Goal: Information Seeking & Learning: Learn about a topic

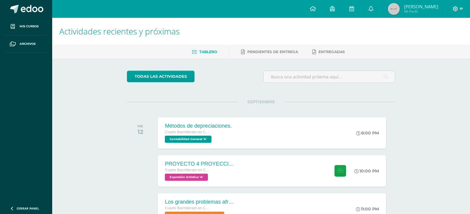
click at [458, 6] on span at bounding box center [458, 9] width 10 height 7
click at [447, 39] on span "Cerrar sesión" at bounding box center [443, 41] width 27 height 6
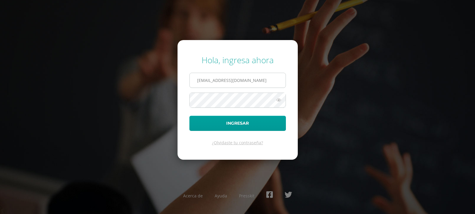
click at [259, 76] on input "2021328@laestrella.edu.gt" at bounding box center [238, 80] width 96 height 15
type input "2021207@laestrella.edu.gt"
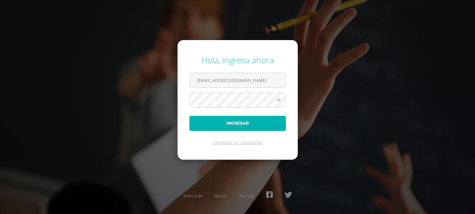
click at [241, 119] on button "Ingresar" at bounding box center [237, 123] width 96 height 15
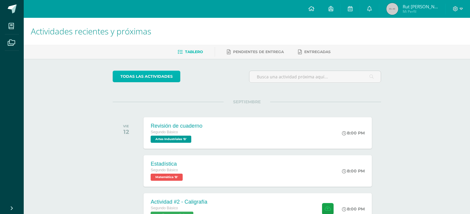
click at [154, 75] on link "todas las Actividades" at bounding box center [147, 77] width 68 height 12
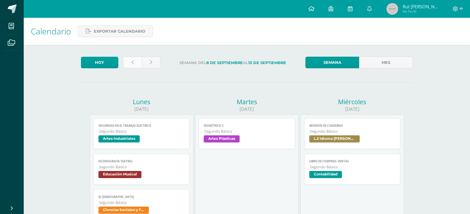
click at [130, 61] on link at bounding box center [132, 63] width 19 height 12
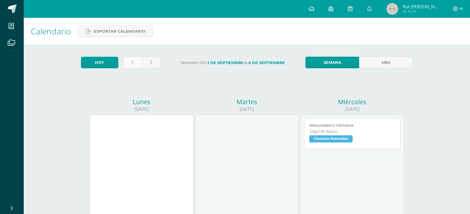
click at [137, 63] on link at bounding box center [132, 63] width 19 height 12
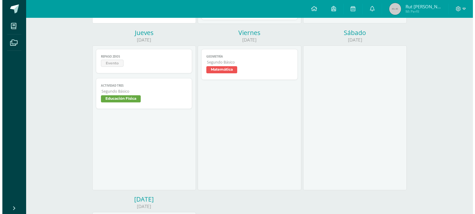
scroll to position [237, 0]
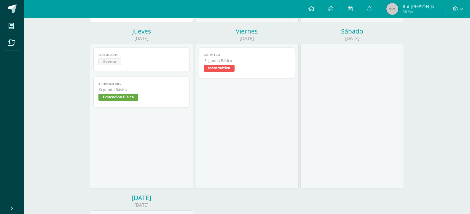
click at [152, 65] on span "Evento" at bounding box center [141, 62] width 86 height 9
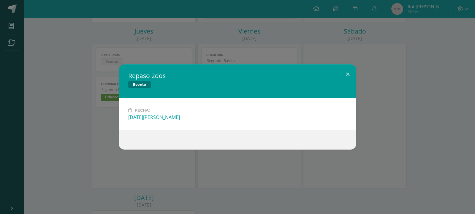
click at [408, 100] on div "Repaso 2dos Evento Fecha: Jueves 28 de Agosto" at bounding box center [237, 106] width 470 height 85
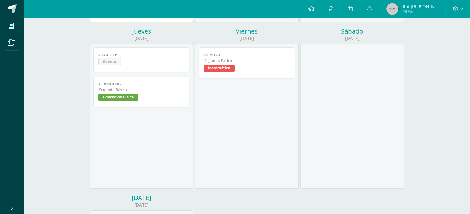
click at [174, 99] on span "Educación Física" at bounding box center [141, 98] width 86 height 9
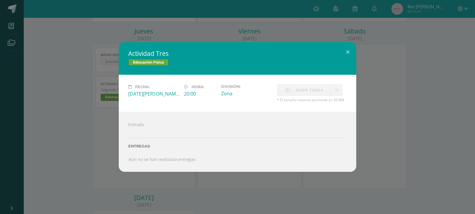
click at [457, 100] on div "Actividad Tres Educación Física Fecha: Jueves 28 de Agosto Hora: 20:00 División…" at bounding box center [237, 107] width 470 height 130
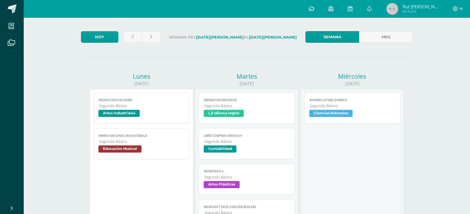
scroll to position [0, 0]
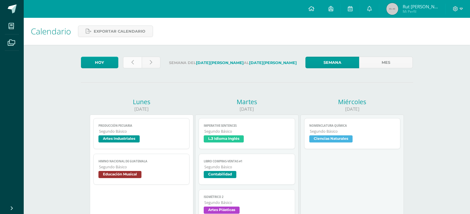
click at [128, 63] on link at bounding box center [132, 63] width 19 height 12
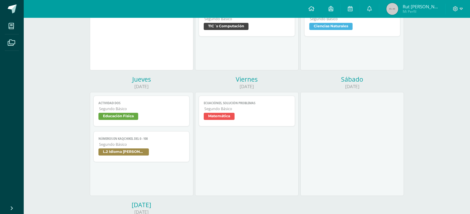
scroll to position [148, 0]
click at [147, 110] on span "Segundo Básico" at bounding box center [142, 108] width 86 height 5
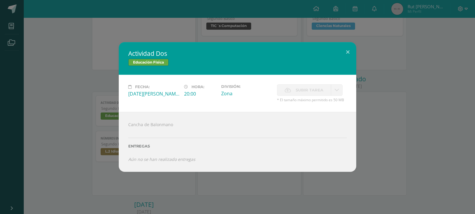
click at [401, 98] on div "Actividad Dos Educación Física Fecha: [DATE][PERSON_NAME] Hora: 20:00 División:…" at bounding box center [237, 107] width 470 height 130
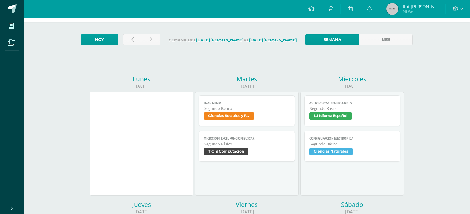
scroll to position [0, 0]
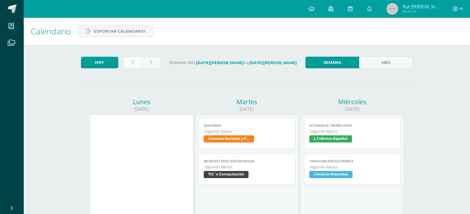
click at [130, 62] on link at bounding box center [132, 63] width 19 height 12
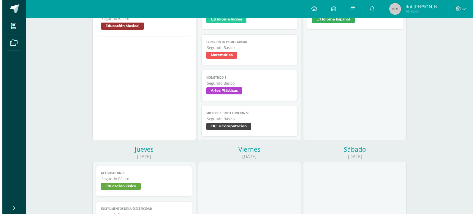
scroll to position [267, 0]
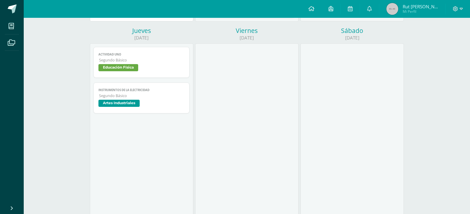
click at [123, 58] on span "Segundo Básico" at bounding box center [142, 60] width 86 height 5
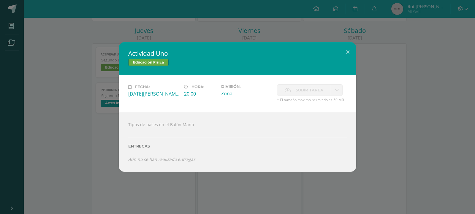
click at [450, 66] on div "Actividad Uno Educación Física Fecha: [DATE][PERSON_NAME] Hora: 20:00 División:…" at bounding box center [237, 107] width 470 height 130
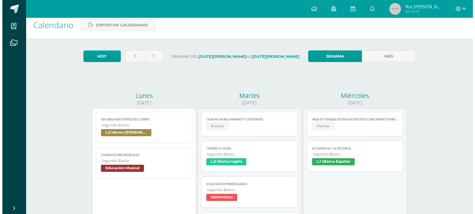
scroll to position [0, 0]
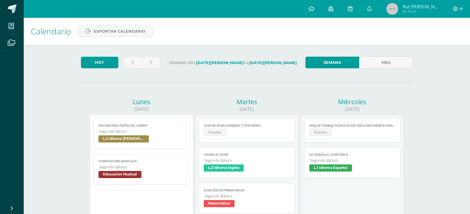
click at [336, 130] on span "Evento" at bounding box center [352, 133] width 86 height 9
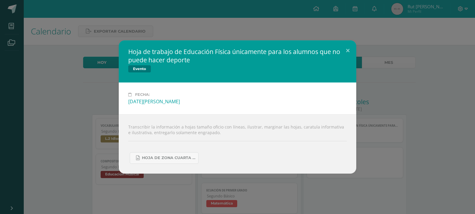
drag, startPoint x: 423, startPoint y: 177, endPoint x: 362, endPoint y: 177, distance: 61.1
click at [423, 177] on div "Hoja de trabajo de Educación Física únicamente para los alumnos que no puede ha…" at bounding box center [237, 107] width 475 height 214
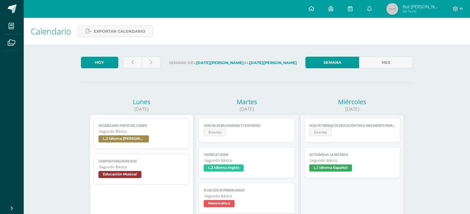
click at [233, 130] on span "Evento" at bounding box center [247, 133] width 86 height 9
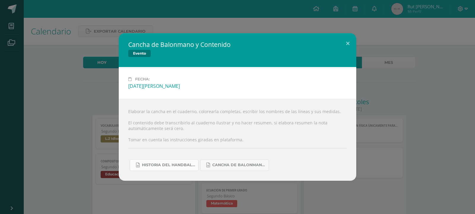
click at [174, 164] on span "Historia del handball.docx" at bounding box center [168, 165] width 53 height 5
